Goal: Information Seeking & Learning: Learn about a topic

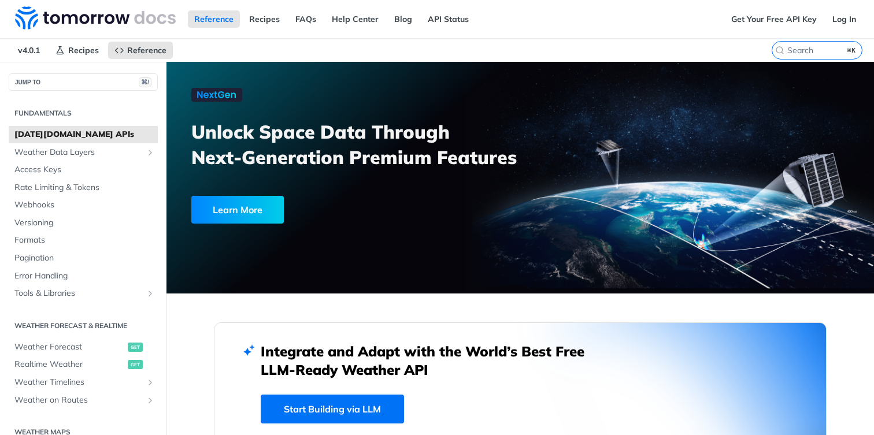
click at [105, 138] on span "[DATE][DOMAIN_NAME] APIs" at bounding box center [84, 135] width 140 height 12
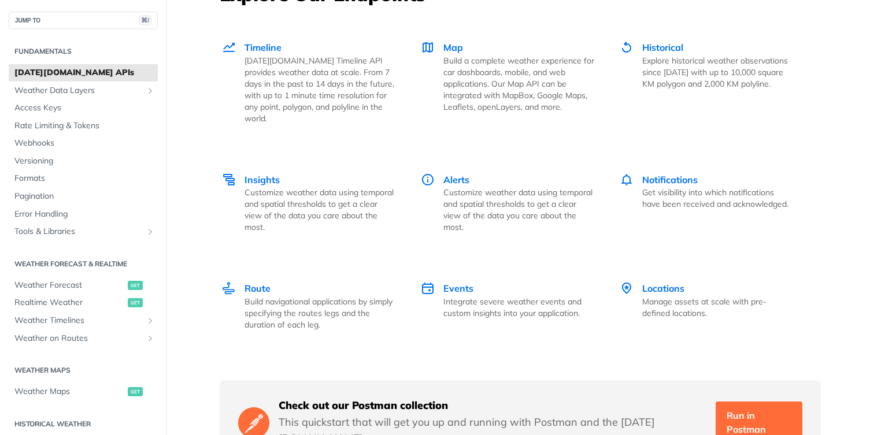
scroll to position [1623, 0]
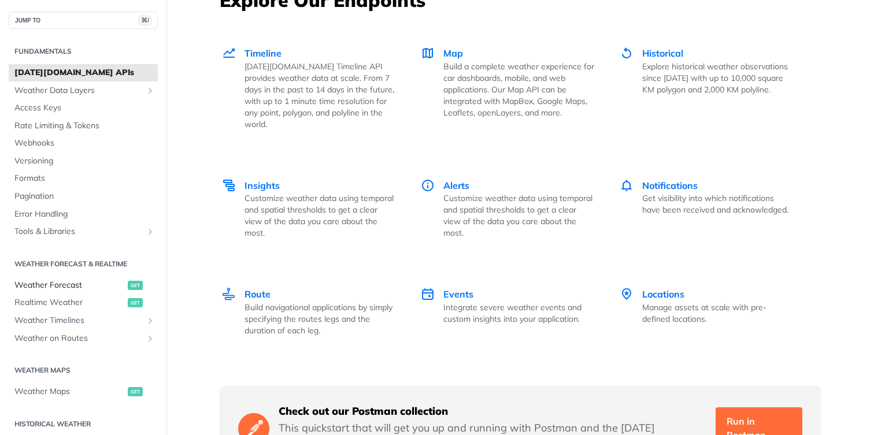
click at [91, 285] on span "Weather Forecast" at bounding box center [69, 286] width 110 height 12
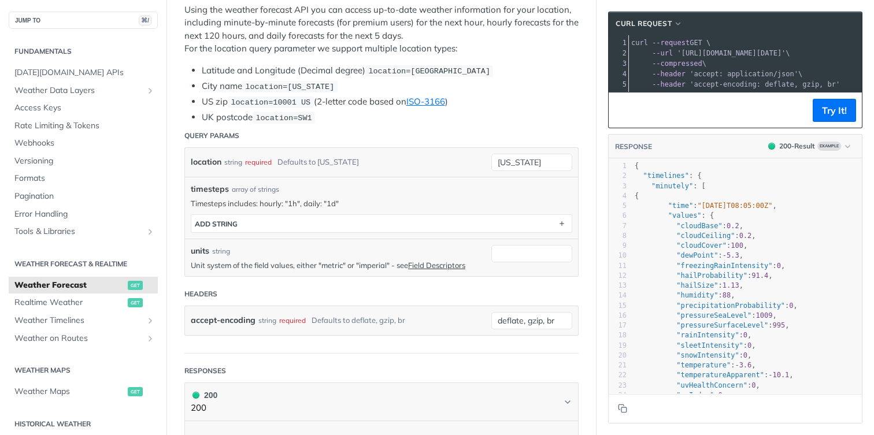
scroll to position [0, 7]
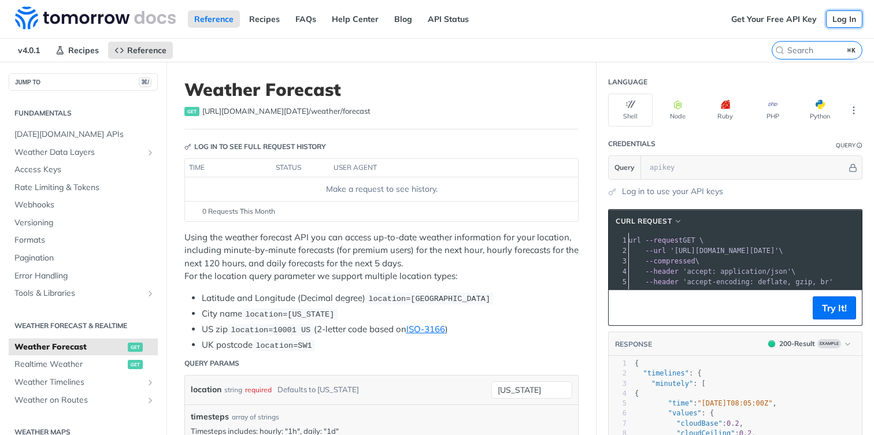
click at [845, 20] on link "Log In" at bounding box center [844, 18] width 36 height 17
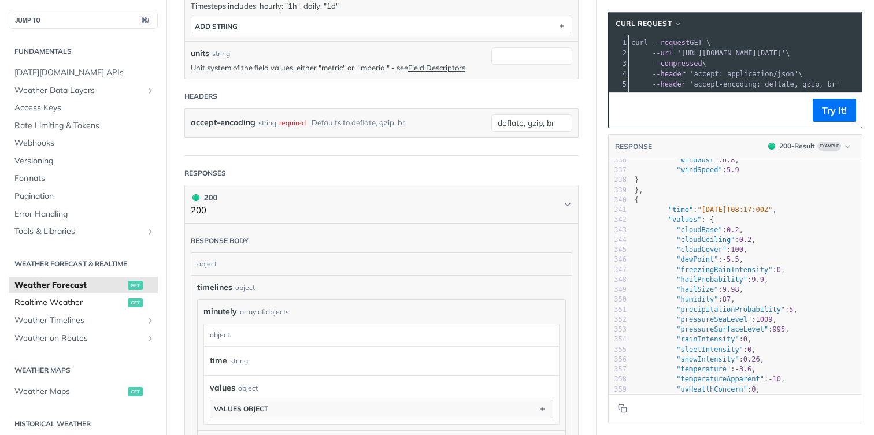
click at [41, 305] on span "Realtime Weather" at bounding box center [69, 303] width 110 height 12
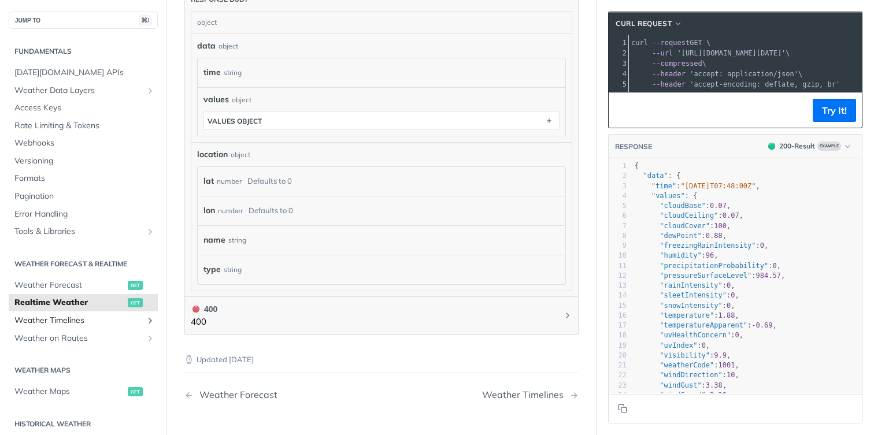
click at [60, 318] on span "Weather Timelines" at bounding box center [78, 321] width 128 height 12
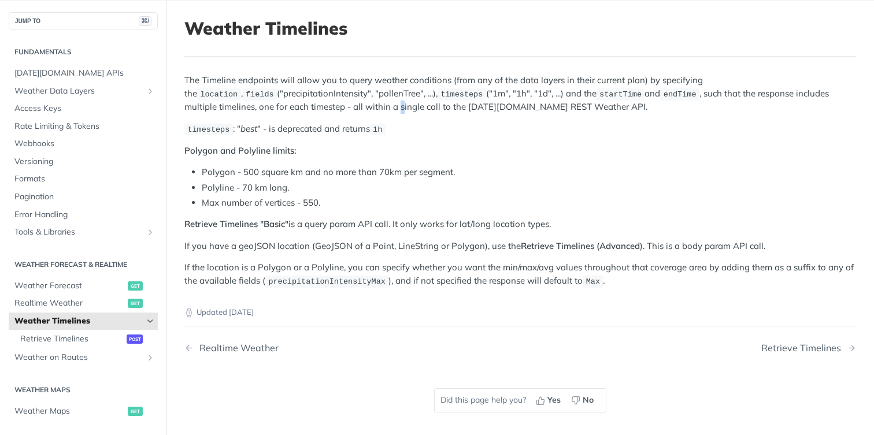
drag, startPoint x: 297, startPoint y: 108, endPoint x: 301, endPoint y: 114, distance: 7.5
click at [301, 114] on div "The Timeline endpoints will allow you to query weather conditions (from any of …" at bounding box center [520, 181] width 672 height 214
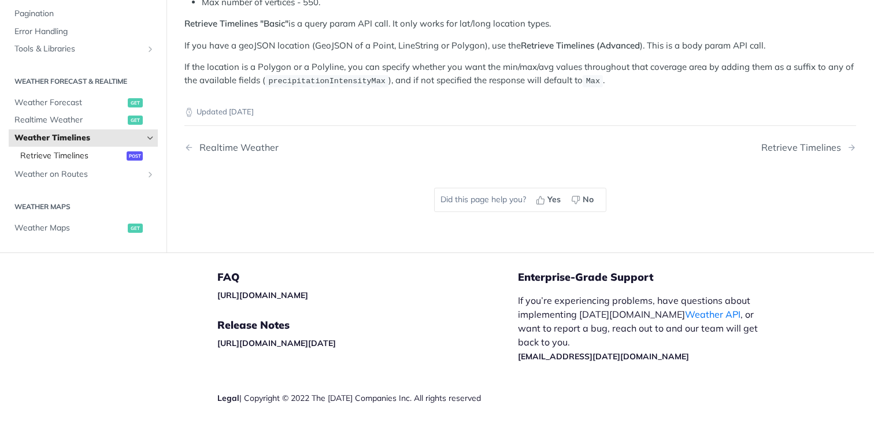
click at [79, 157] on span "Retrieve Timelines" at bounding box center [71, 156] width 103 height 12
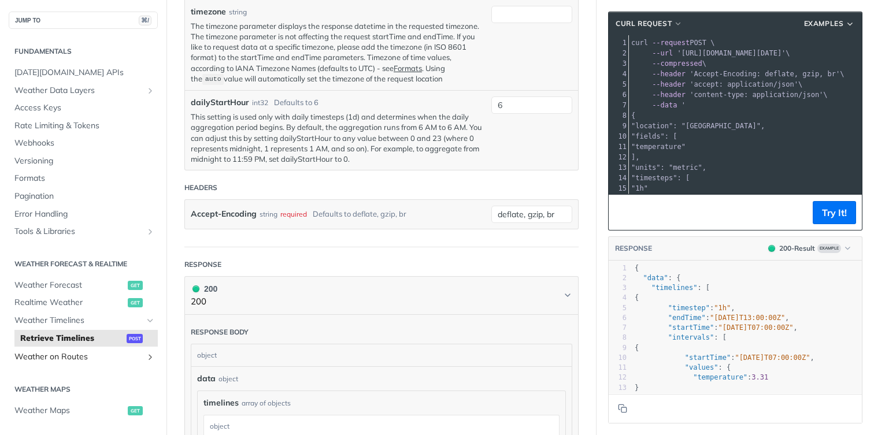
click at [67, 357] on span "Weather on Routes" at bounding box center [78, 357] width 128 height 12
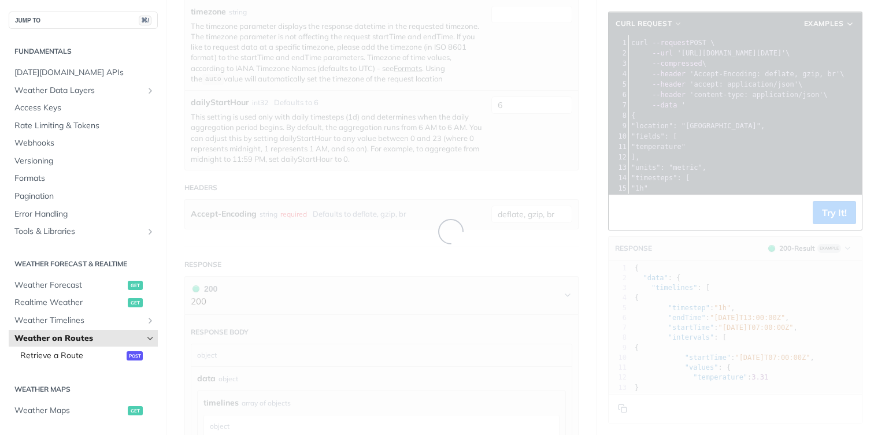
click at [68, 357] on span "Retrieve a Route" at bounding box center [71, 356] width 103 height 12
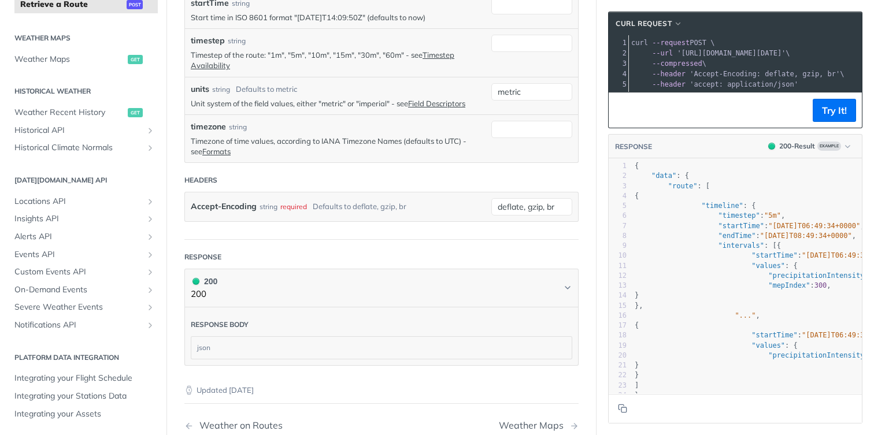
scroll to position [483, 0]
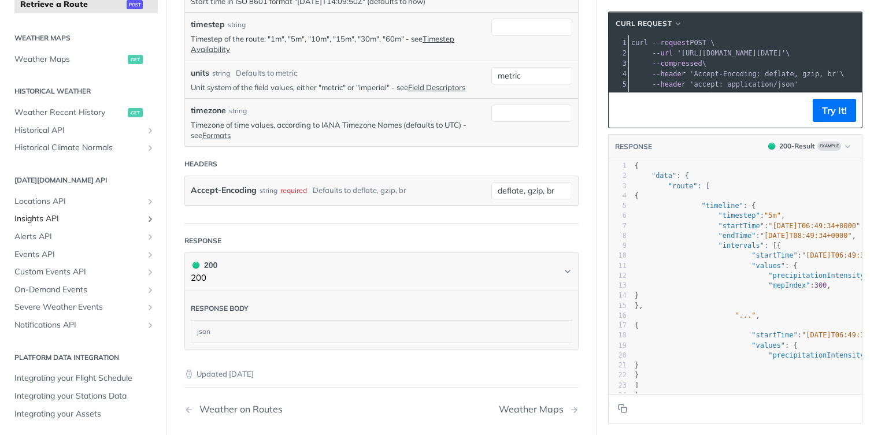
click at [128, 221] on span "Insights API" at bounding box center [78, 219] width 128 height 12
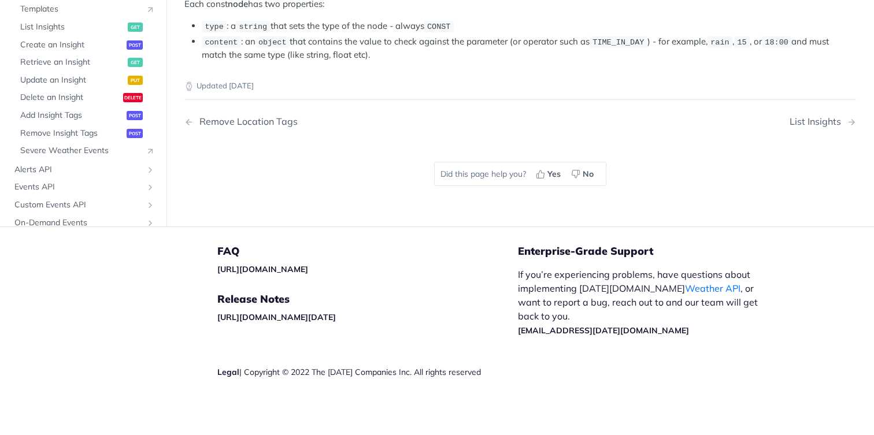
scroll to position [2284, 0]
click at [48, 33] on span "List Insights" at bounding box center [72, 27] width 105 height 12
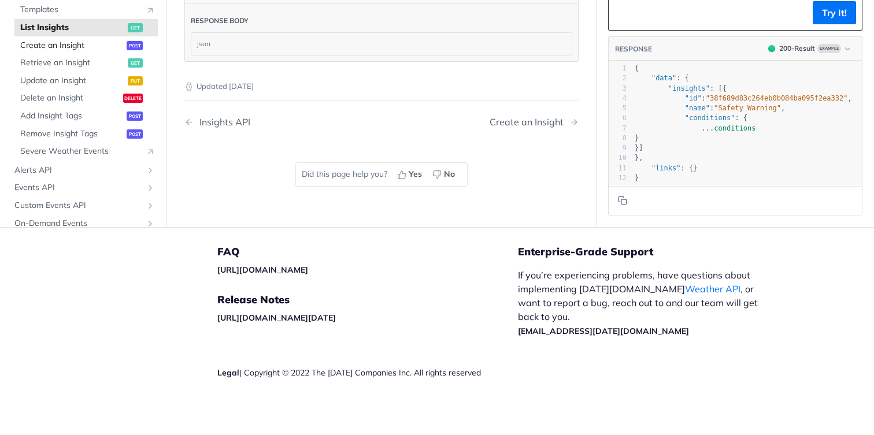
scroll to position [334, 0]
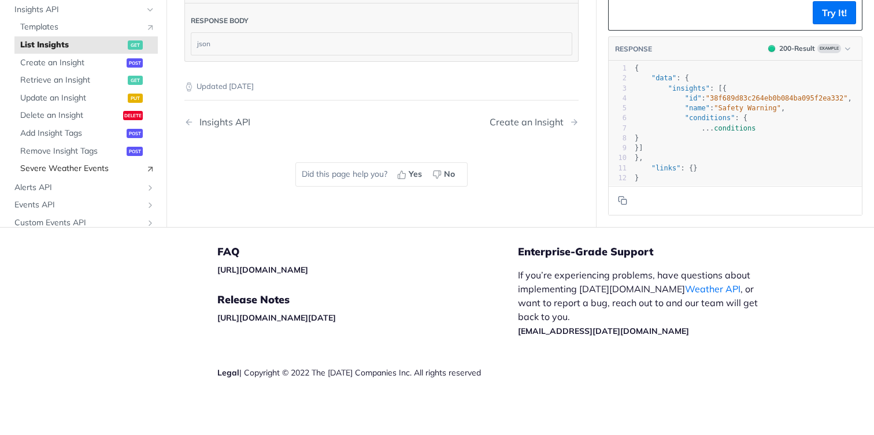
click at [52, 168] on span "Severe Weather Events" at bounding box center [80, 169] width 120 height 12
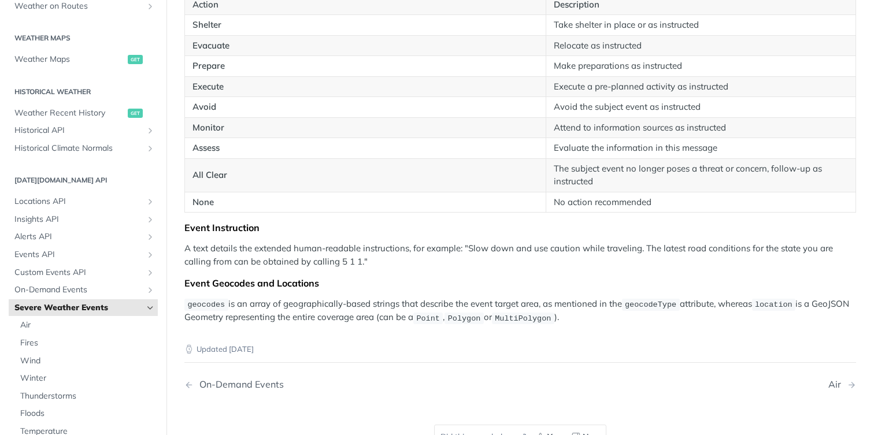
scroll to position [2133, 0]
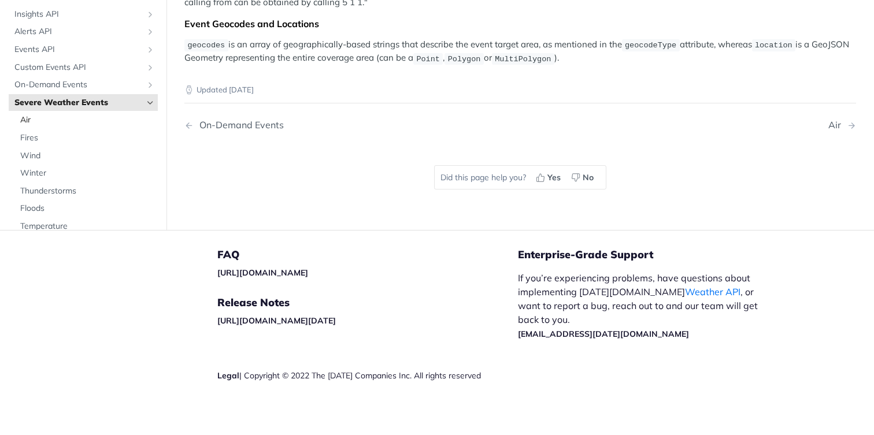
click at [32, 120] on span "Air" at bounding box center [87, 121] width 135 height 12
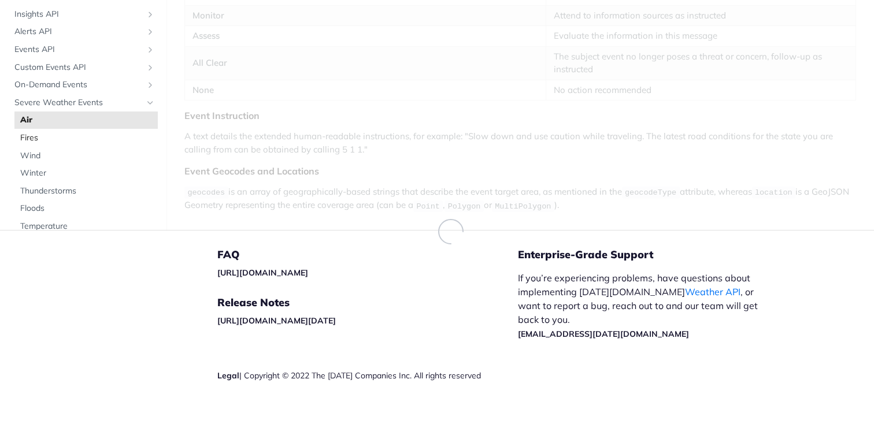
click at [33, 136] on span "Fires" at bounding box center [87, 138] width 135 height 12
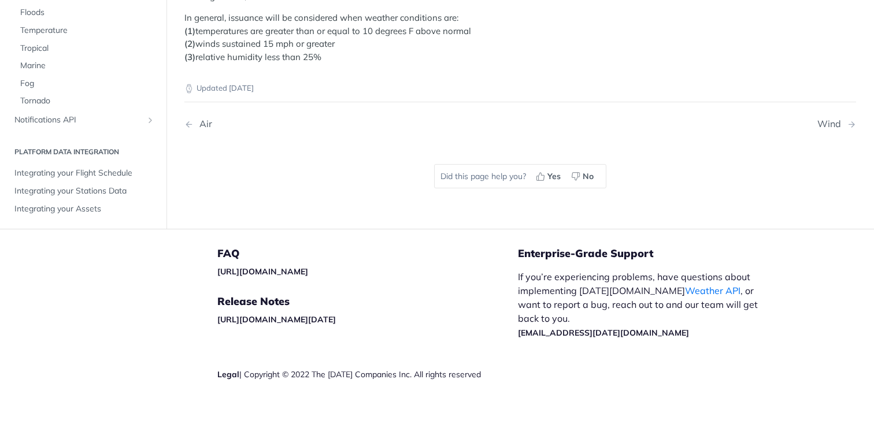
scroll to position [528, 0]
click at [54, 113] on span "Notifications API" at bounding box center [78, 119] width 128 height 12
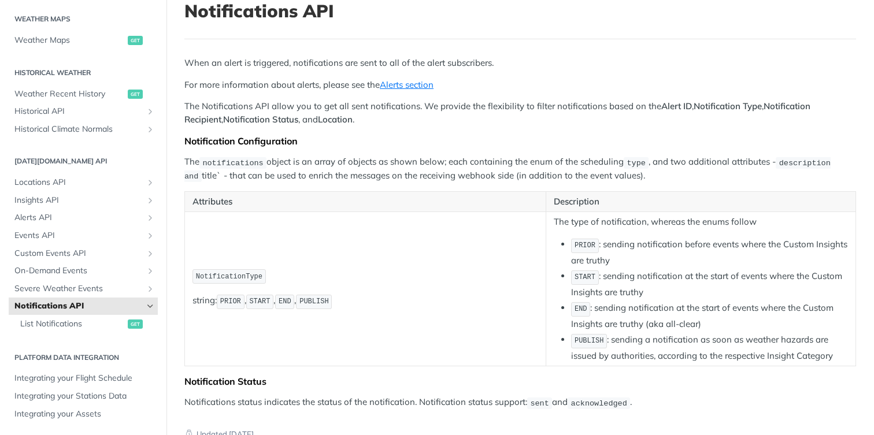
scroll to position [77, 0]
click at [57, 203] on span "Insights API" at bounding box center [78, 201] width 128 height 12
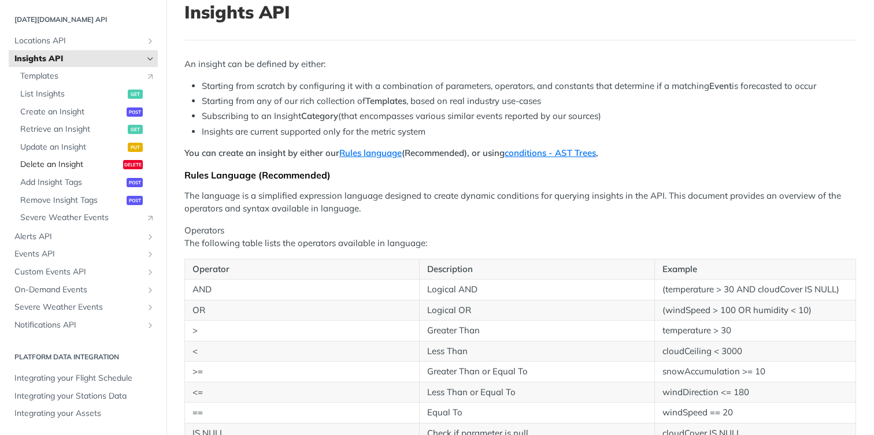
scroll to position [98, 0]
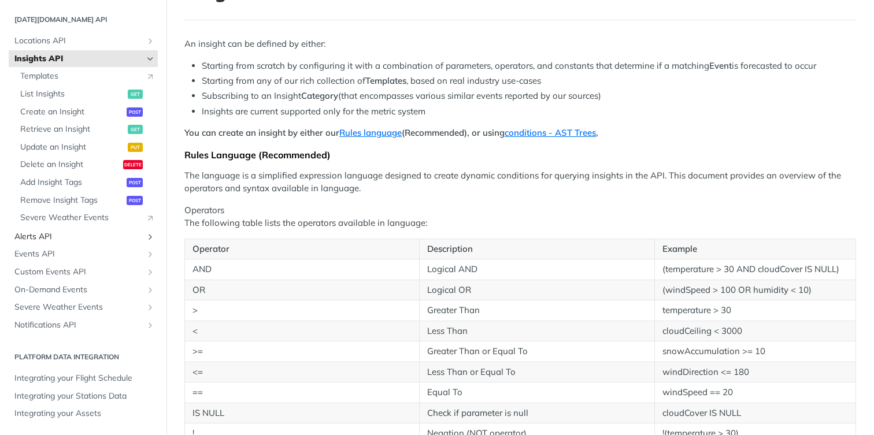
click at [60, 240] on span "Alerts API" at bounding box center [78, 237] width 128 height 12
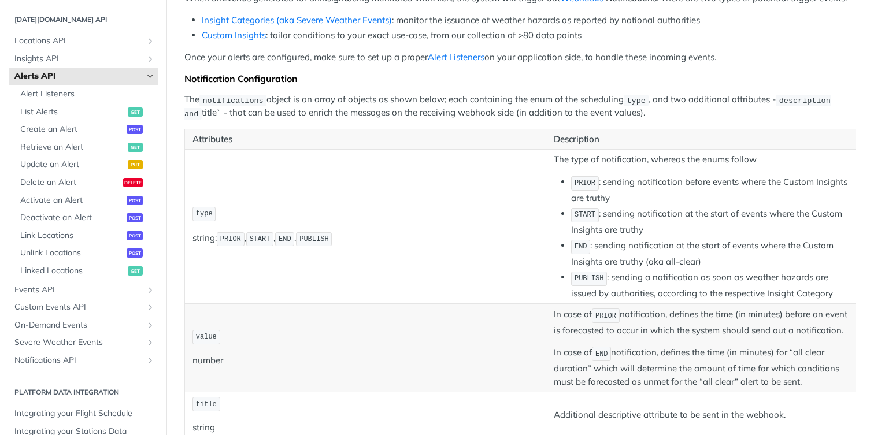
scroll to position [150, 0]
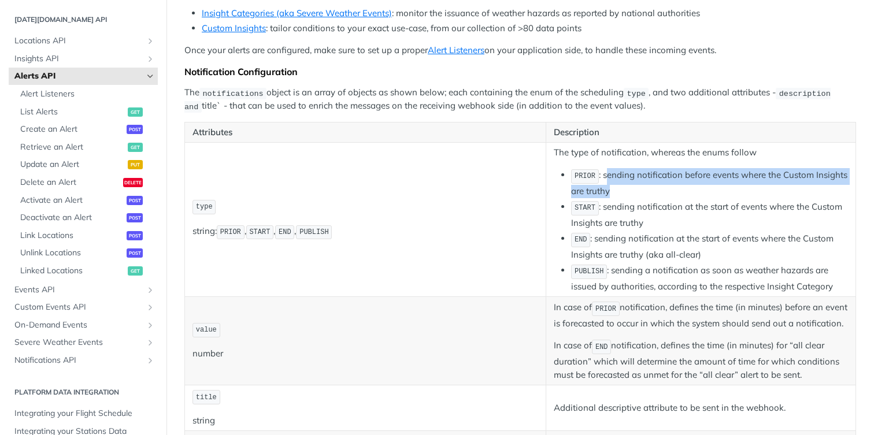
drag, startPoint x: 606, startPoint y: 188, endPoint x: 624, endPoint y: 206, distance: 25.8
click at [624, 198] on li "PRIOR : sending notification before events where the Custom Insights are truthy" at bounding box center [709, 182] width 277 height 29
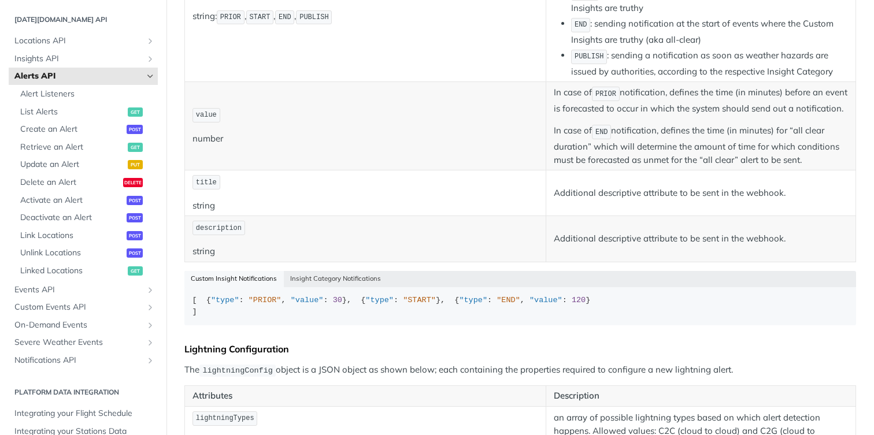
scroll to position [475, 0]
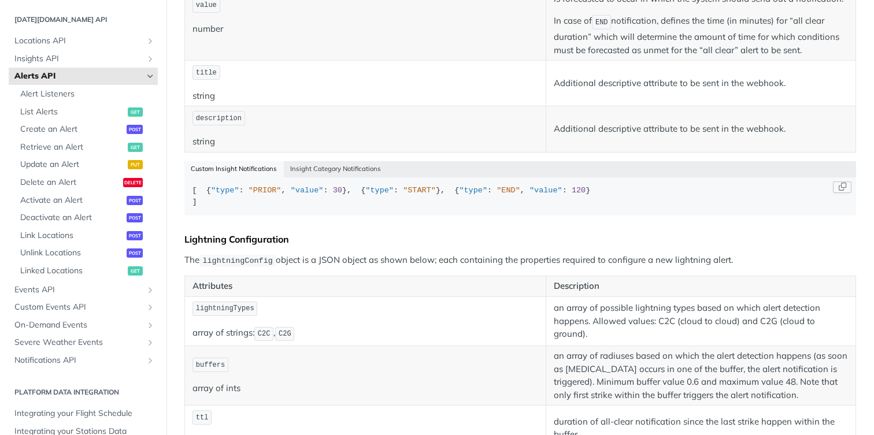
click at [306, 195] on span ""value"" at bounding box center [307, 190] width 33 height 9
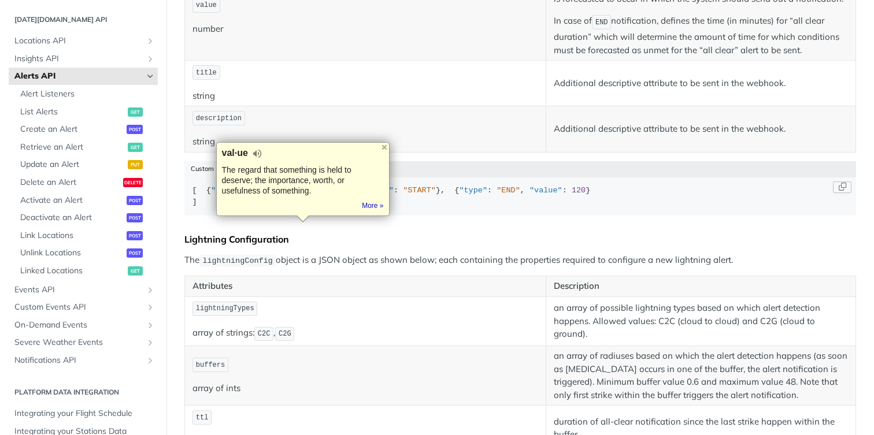
click at [529, 195] on span ""value"" at bounding box center [545, 190] width 33 height 9
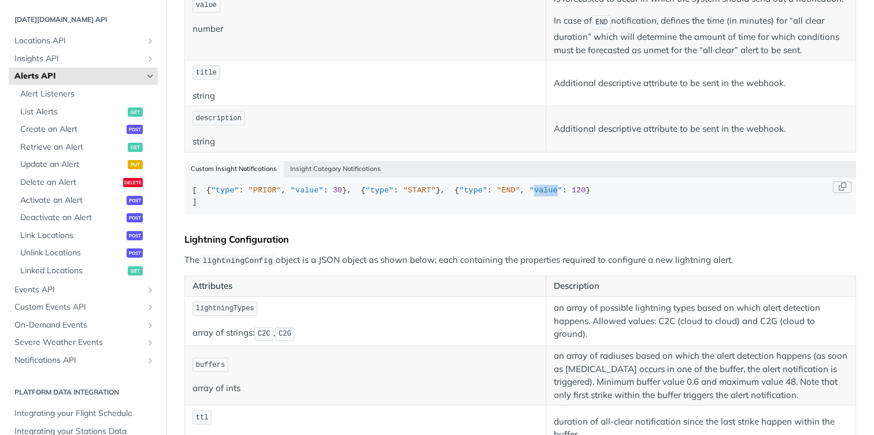
click at [529, 195] on span ""value"" at bounding box center [545, 190] width 33 height 9
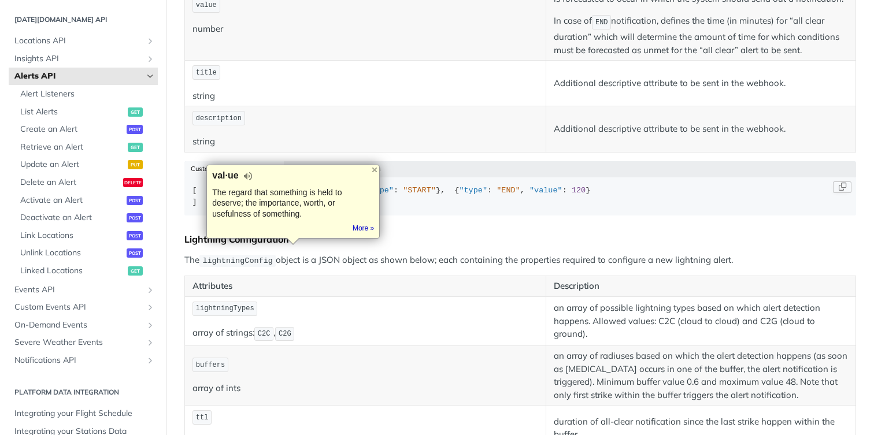
click at [325, 208] on div "[ { "type" : "PRIOR" , "value" : 30 }, { "type" : "START" }, { "type" : "END" ,…" at bounding box center [520, 196] width 656 height 23
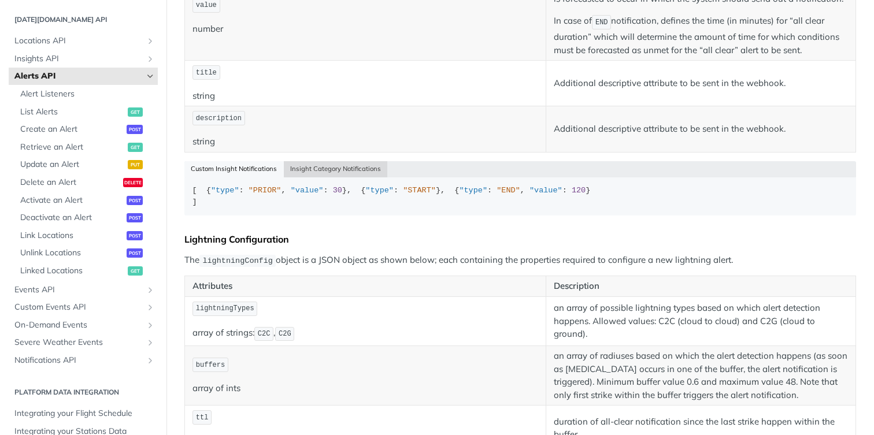
click at [351, 177] on button "Insight Category Notifications" at bounding box center [336, 169] width 104 height 16
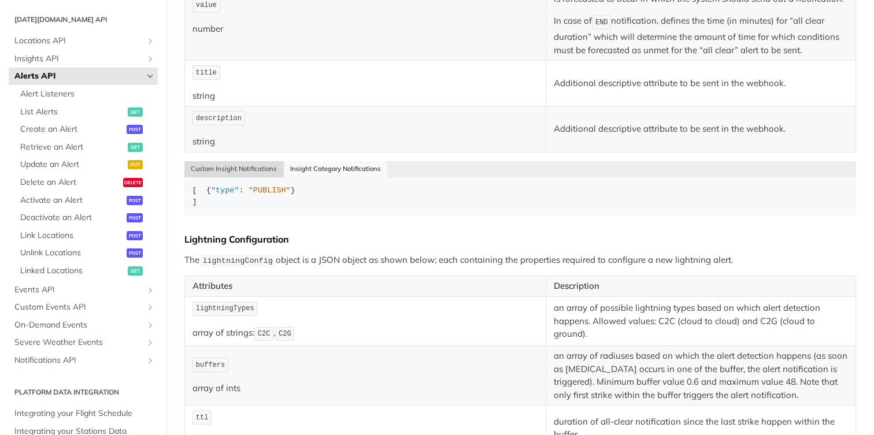
click at [249, 177] on button "Custom Insight Notifications" at bounding box center [233, 169] width 99 height 16
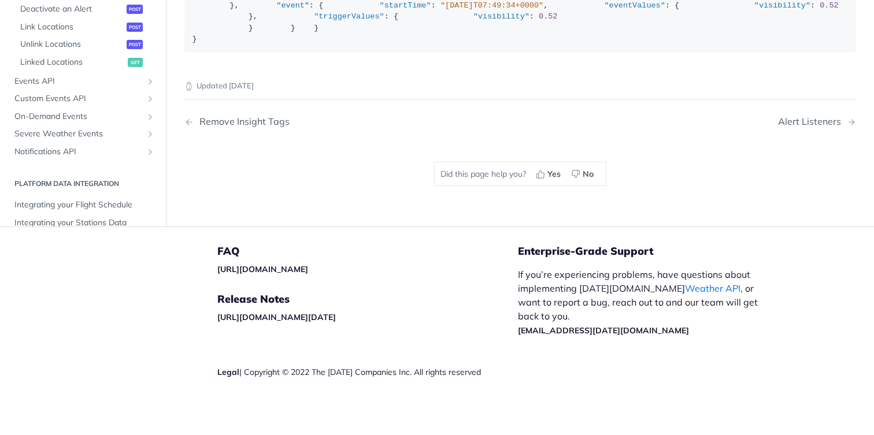
scroll to position [1992, 0]
click at [605, 10] on span ""eventValues"" at bounding box center [635, 5] width 61 height 9
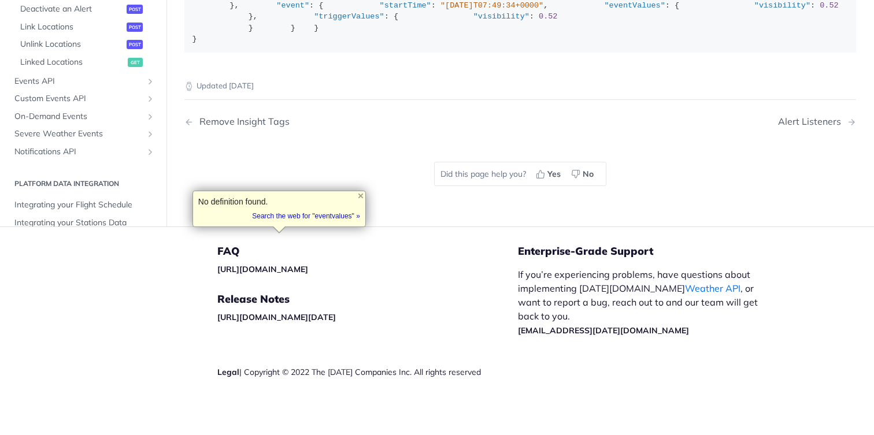
click at [754, 10] on span ""visibility"" at bounding box center [782, 5] width 56 height 9
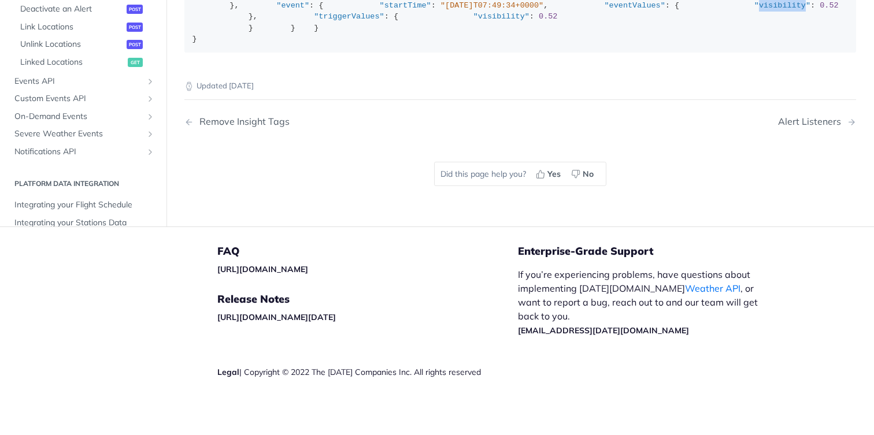
click at [754, 10] on span ""visibility"" at bounding box center [782, 5] width 56 height 9
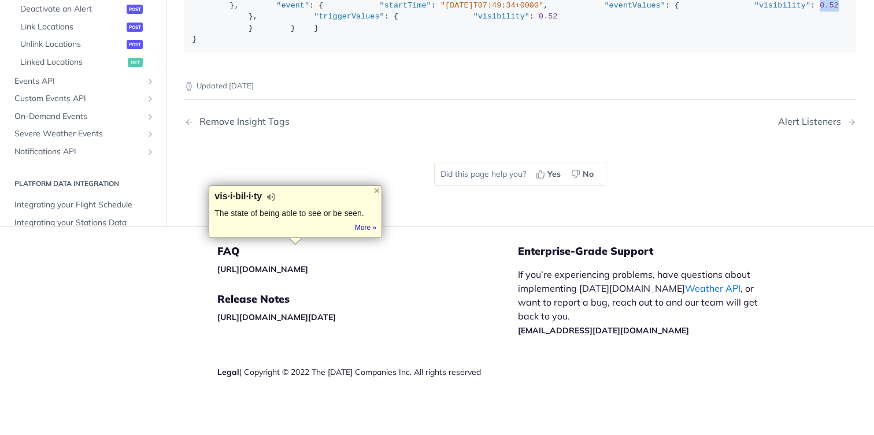
drag, startPoint x: 331, startPoint y: 250, endPoint x: 375, endPoint y: 250, distance: 43.9
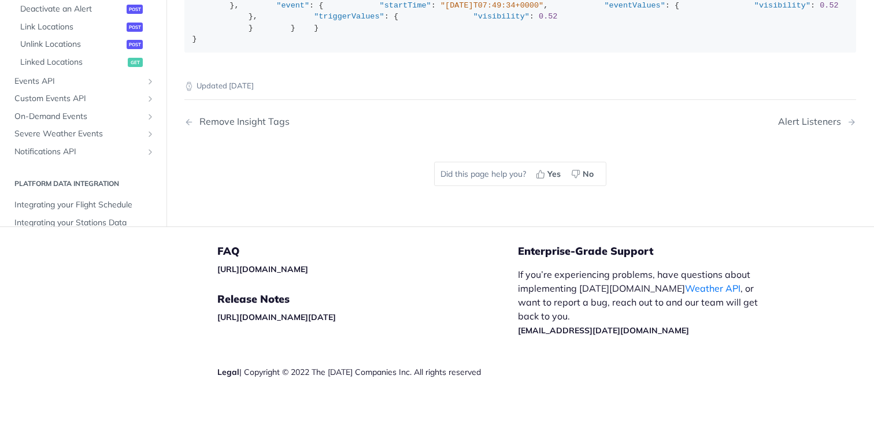
click at [314, 21] on span ""triggerValues"" at bounding box center [349, 16] width 71 height 9
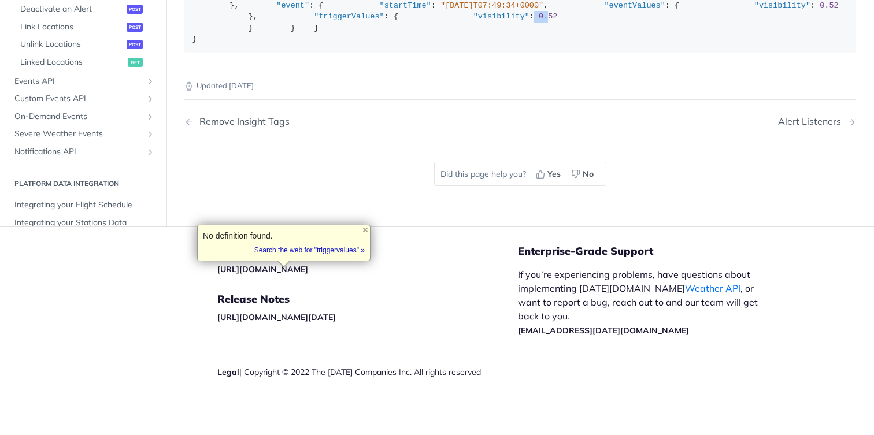
drag, startPoint x: 327, startPoint y: 286, endPoint x: 354, endPoint y: 286, distance: 27.2
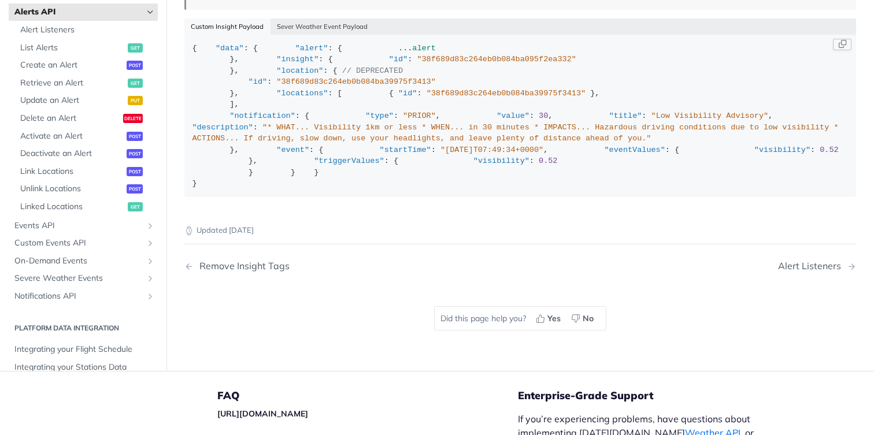
scroll to position [1795, 0]
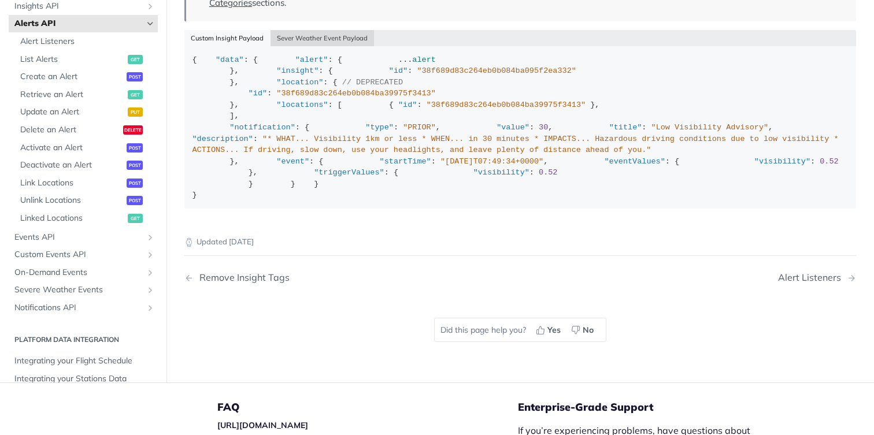
click at [327, 46] on button "Sever Weather Event Payload" at bounding box center [323, 38] width 104 height 16
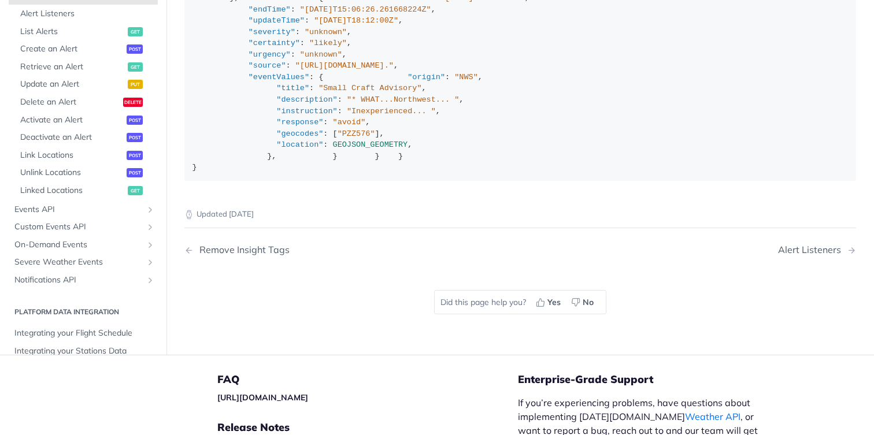
scroll to position [1925, 0]
drag, startPoint x: 317, startPoint y: 191, endPoint x: 430, endPoint y: 190, distance: 113.3
click at [430, 173] on div "{ "data" : { "alert" : { ... alert }, "insight" : { "id" : "floods" , }, "locat…" at bounding box center [520, 48] width 656 height 249
drag, startPoint x: 305, startPoint y: 199, endPoint x: 428, endPoint y: 199, distance: 123.7
click at [429, 173] on div "{ "data" : { "alert" : { ... alert }, "insight" : { "id" : "floods" , }, "locat…" at bounding box center [520, 48] width 656 height 249
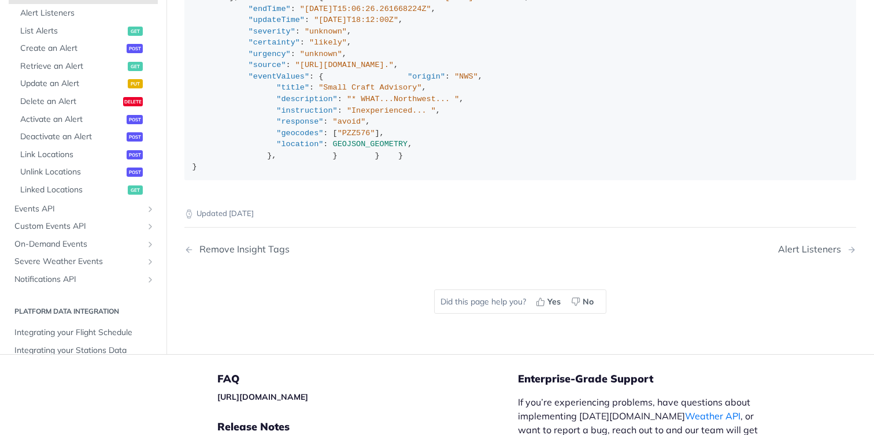
click at [325, 36] on span ""unknown"" at bounding box center [326, 31] width 42 height 9
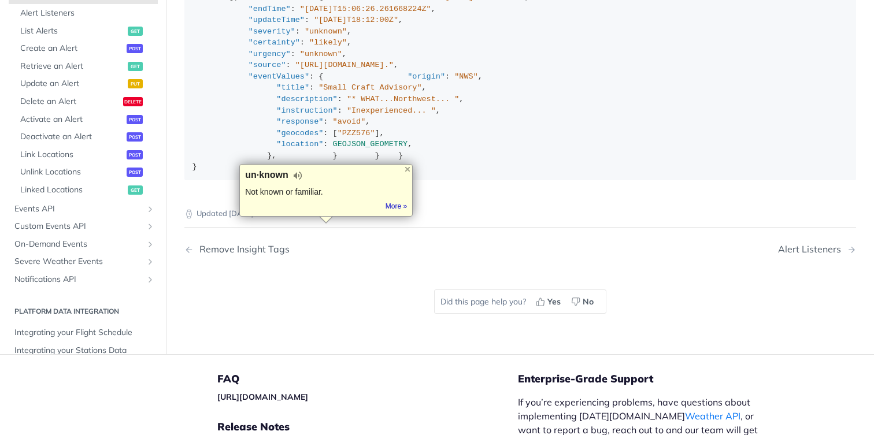
click at [325, 47] on span ""likely"" at bounding box center [328, 42] width 38 height 9
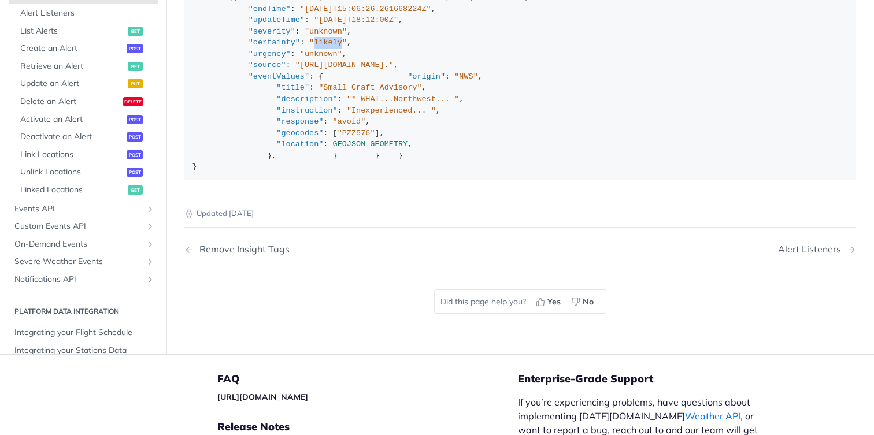
click at [325, 47] on span ""likely"" at bounding box center [328, 42] width 38 height 9
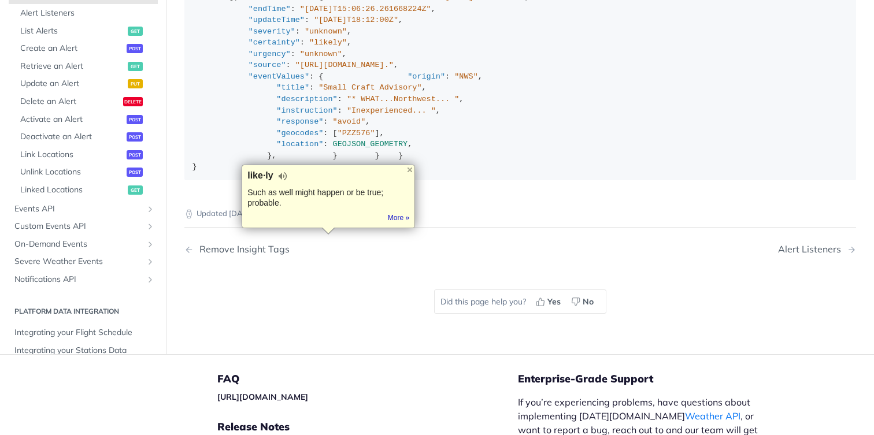
click at [320, 58] on span ""unknown"" at bounding box center [321, 54] width 42 height 9
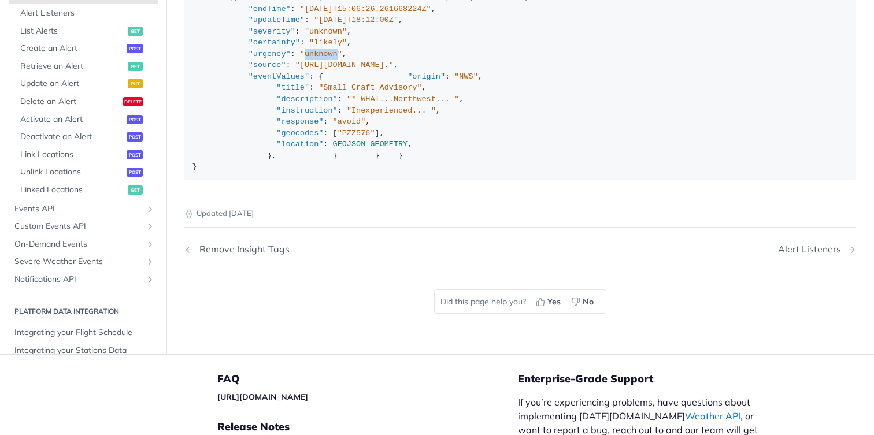
click at [320, 58] on span ""unknown"" at bounding box center [321, 54] width 42 height 9
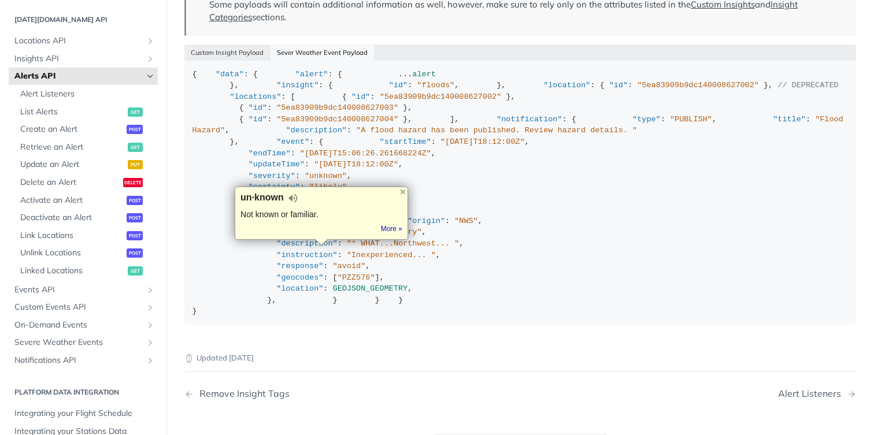
scroll to position [1836, 0]
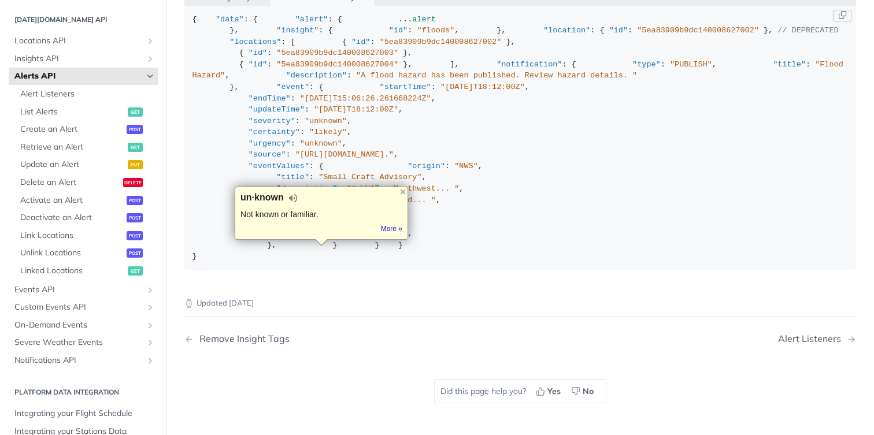
click at [517, 240] on div "{ "data" : { "alert" : { ... alert }, "insight" : { "id" : "floods" , }, "locat…" at bounding box center [520, 138] width 656 height 249
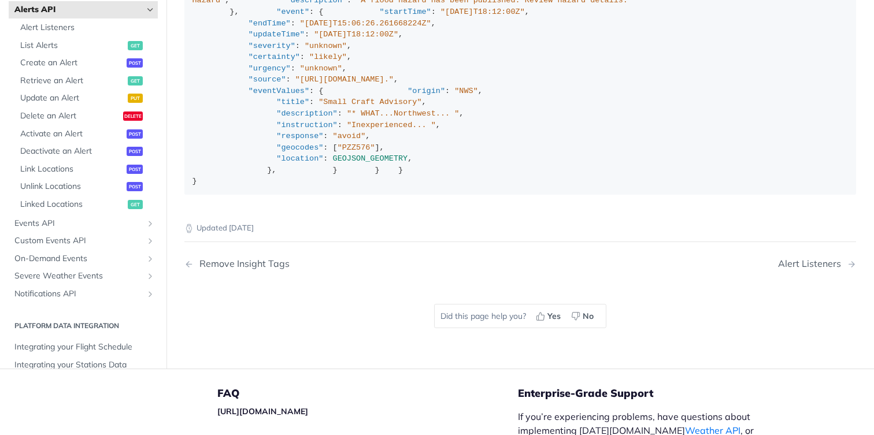
scroll to position [57, 0]
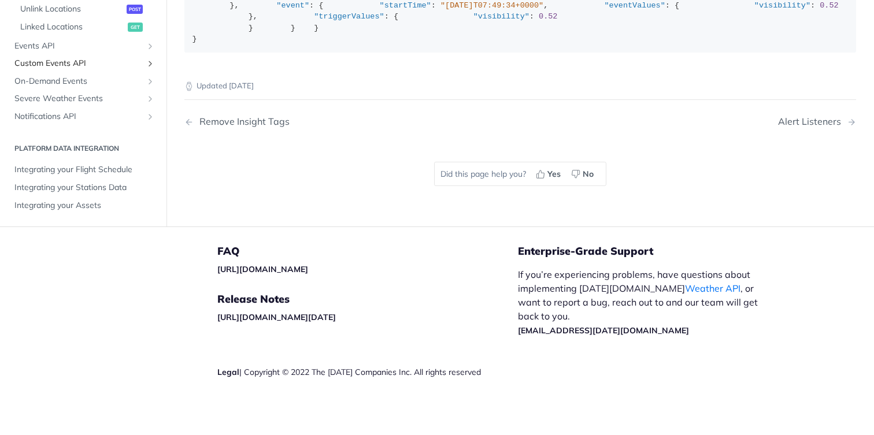
scroll to position [2029, 0]
type button "json"
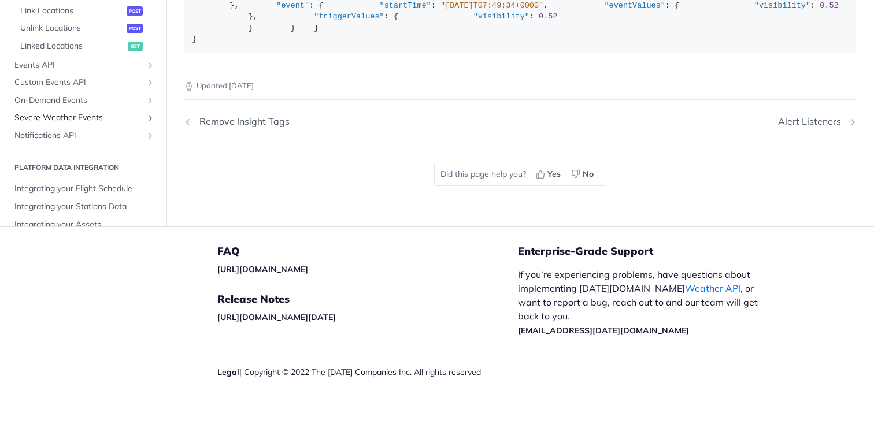
click at [128, 124] on span "Severe Weather Events" at bounding box center [78, 118] width 128 height 12
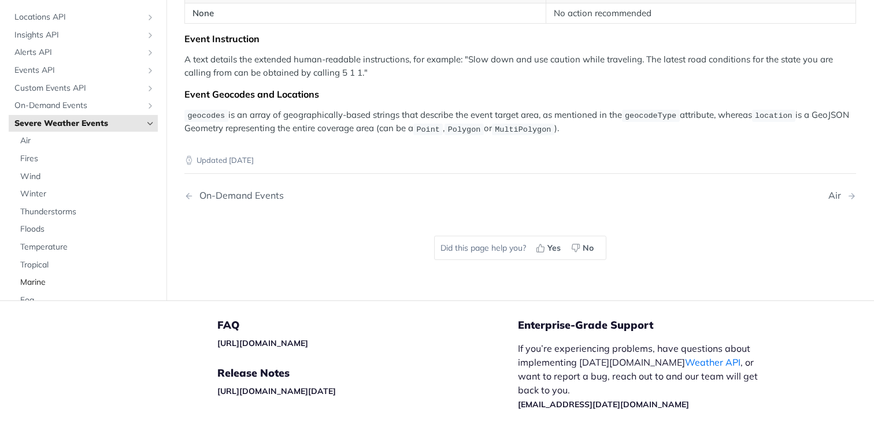
scroll to position [377, 0]
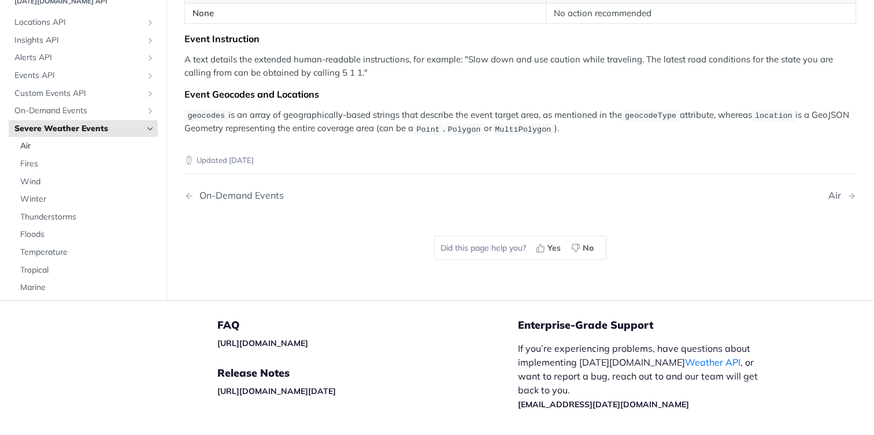
click at [86, 143] on span "Air" at bounding box center [87, 147] width 135 height 12
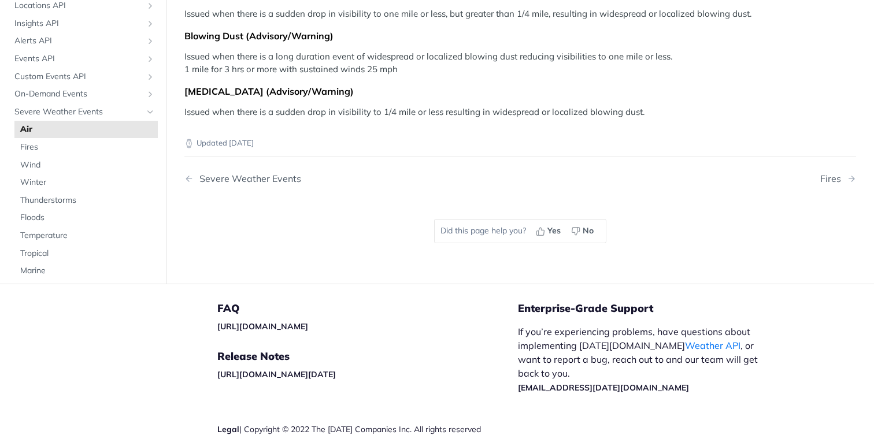
scroll to position [351, 0]
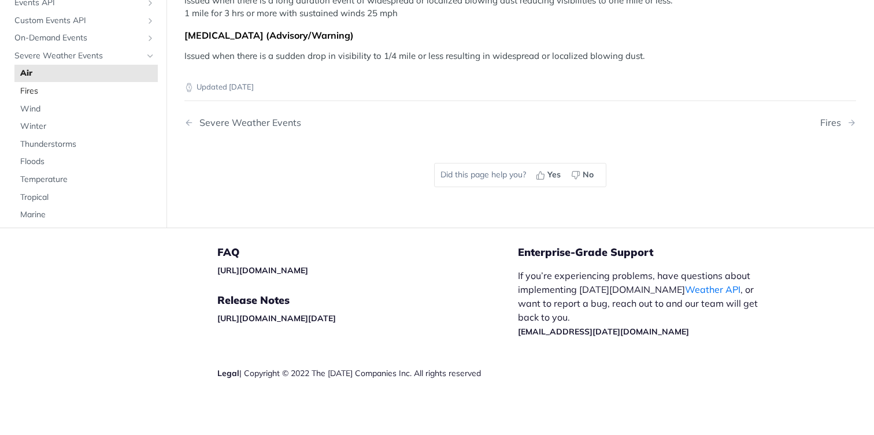
click at [45, 86] on span "Fires" at bounding box center [87, 92] width 135 height 12
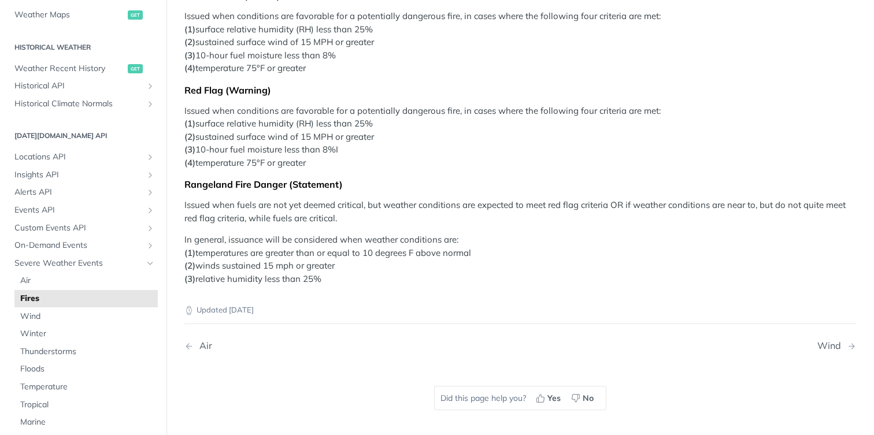
scroll to position [502, 0]
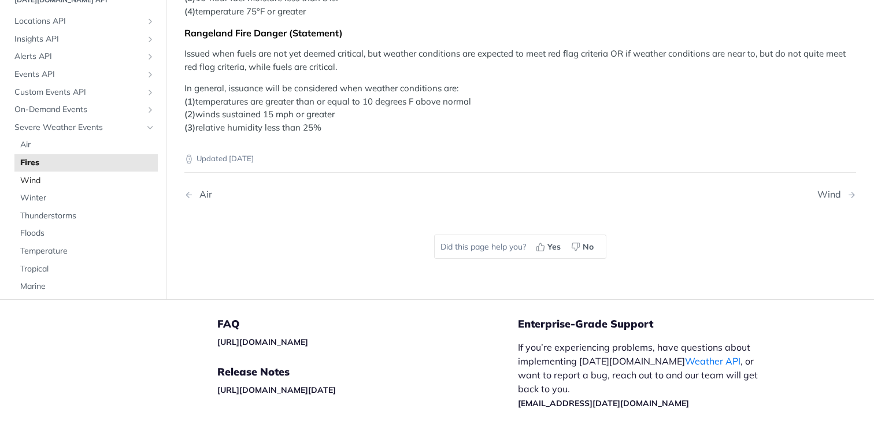
click at [39, 178] on span "Wind" at bounding box center [87, 181] width 135 height 12
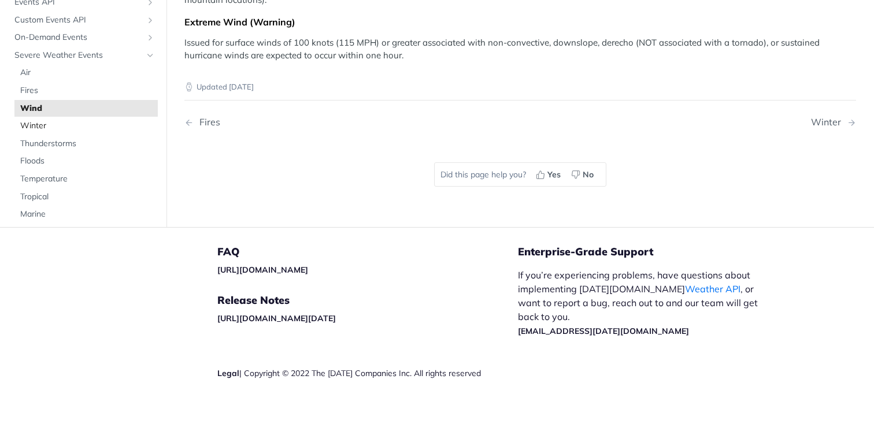
click at [58, 124] on span "Winter" at bounding box center [87, 127] width 135 height 12
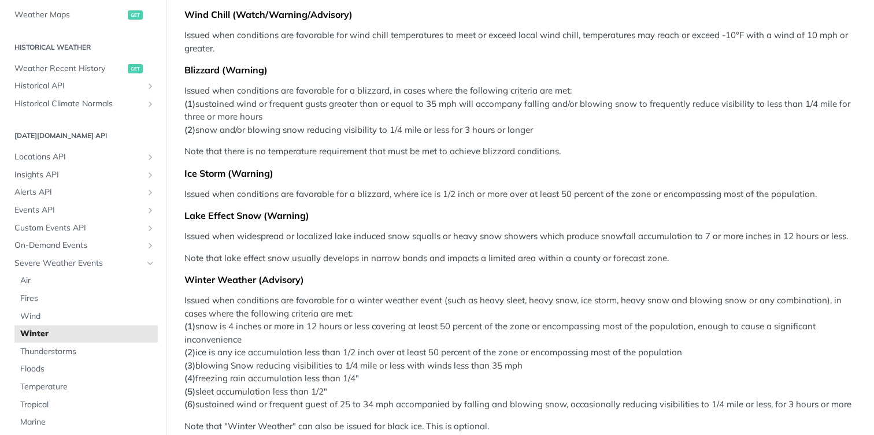
click at [58, 143] on section "Tomorrow.io API Locations API List Locations get Create a Location post Retriev…" at bounding box center [83, 305] width 149 height 361
click at [44, 351] on span "Thunderstorms" at bounding box center [87, 352] width 135 height 12
